Goal: Find specific page/section: Find specific page/section

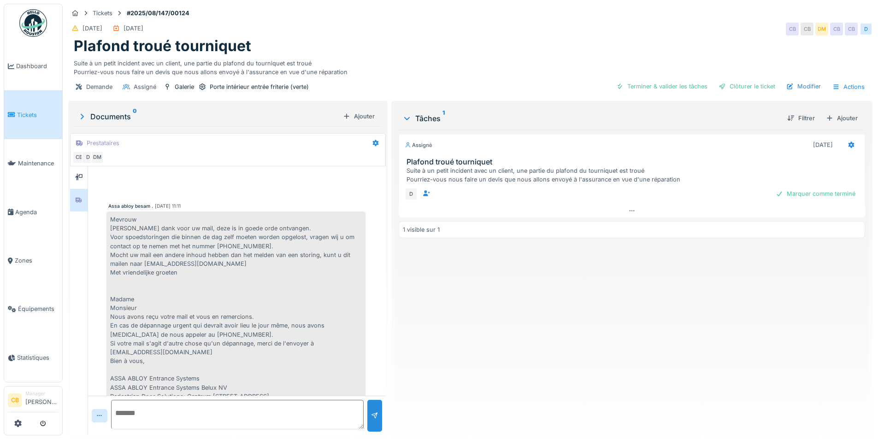
click at [30, 117] on span "Tickets" at bounding box center [37, 115] width 41 height 9
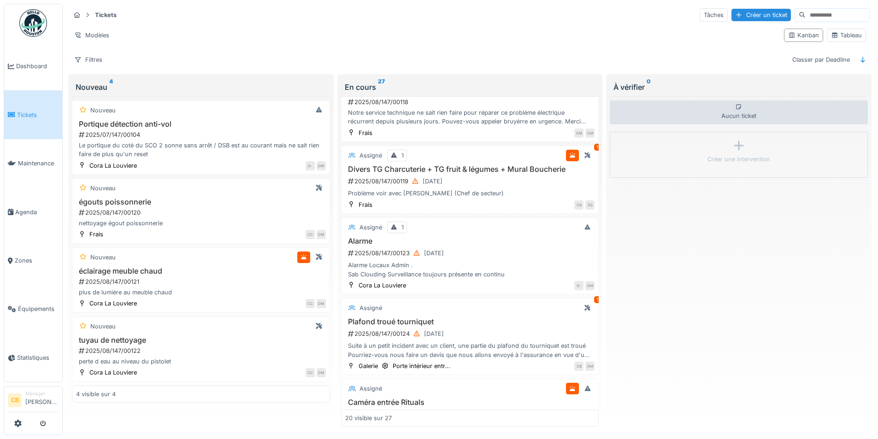
scroll to position [1207, 0]
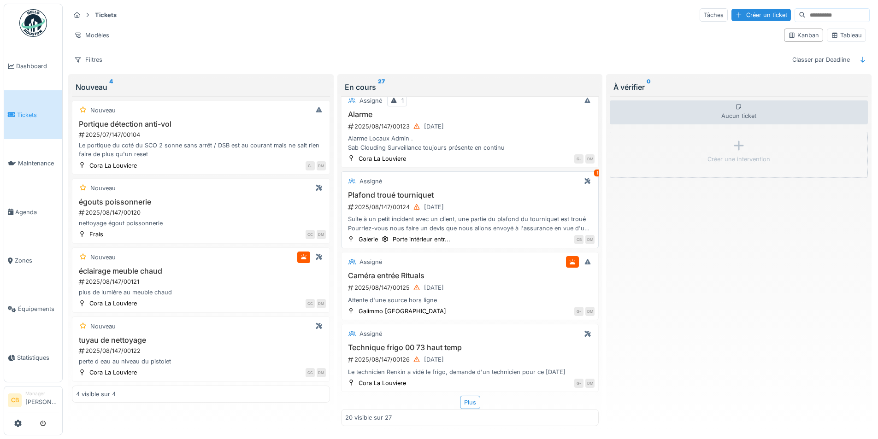
click at [477, 201] on div "2025/08/147/00124 [DATE]" at bounding box center [471, 207] width 248 height 12
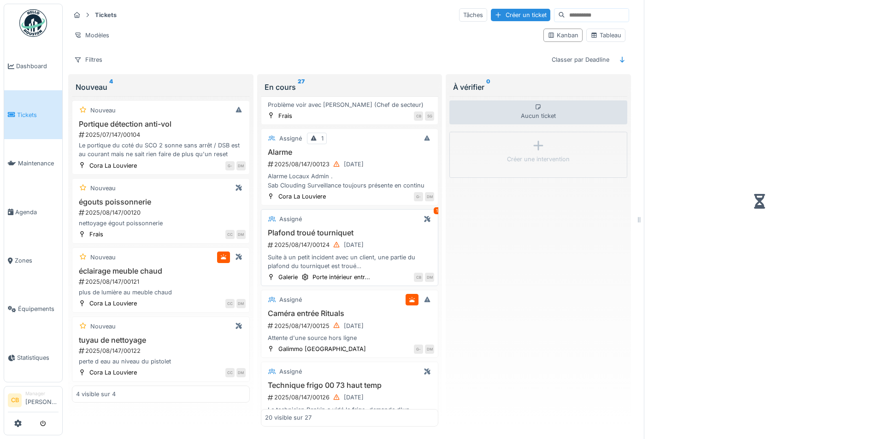
scroll to position [1269, 0]
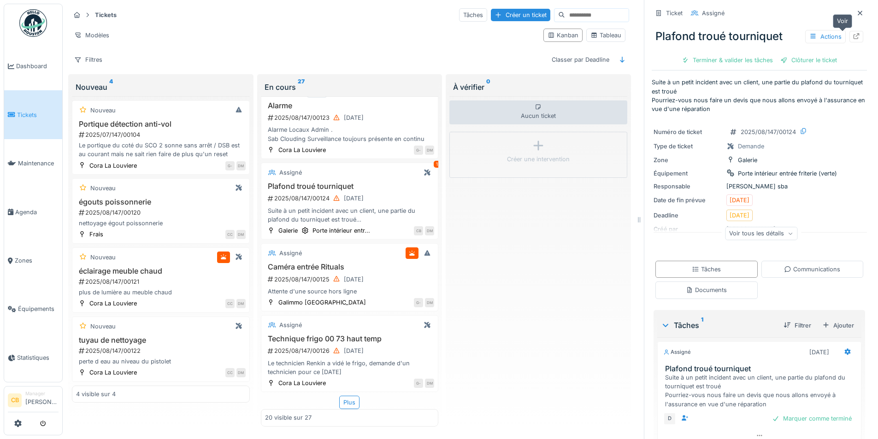
click at [853, 37] on icon at bounding box center [856, 36] width 7 height 6
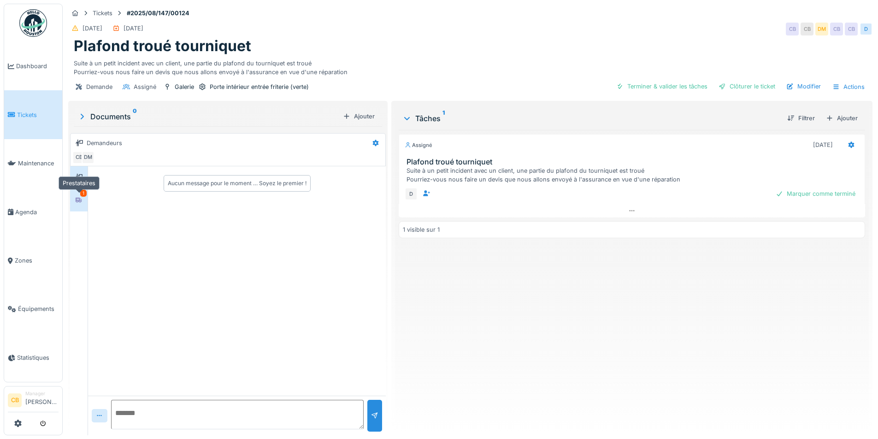
click at [81, 202] on icon at bounding box center [79, 200] width 6 height 6
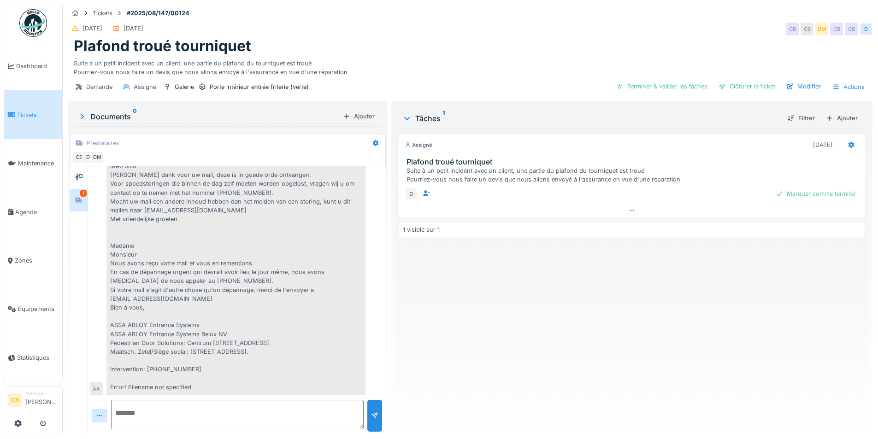
scroll to position [370, 0]
